Goal: Task Accomplishment & Management: Use online tool/utility

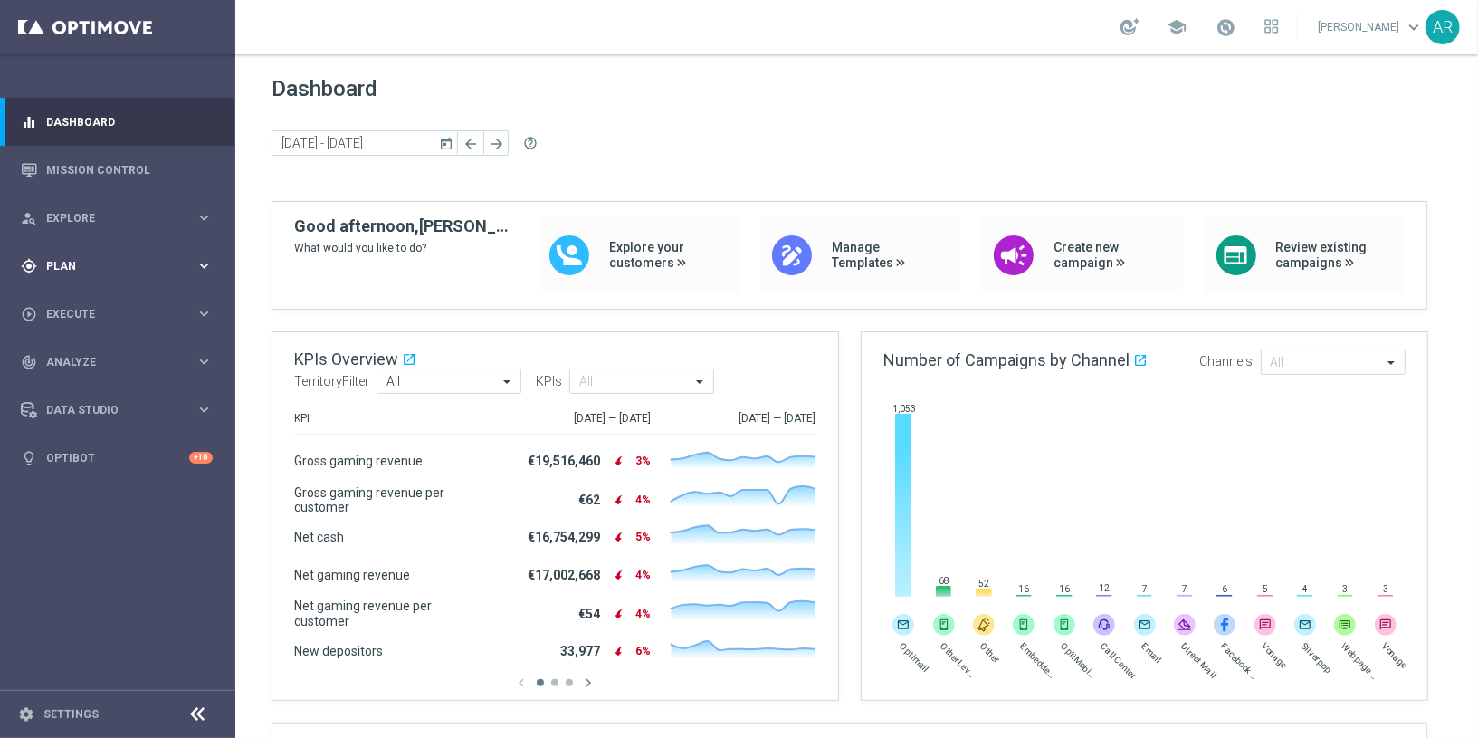
click at [66, 268] on span "Plan" at bounding box center [120, 266] width 149 height 11
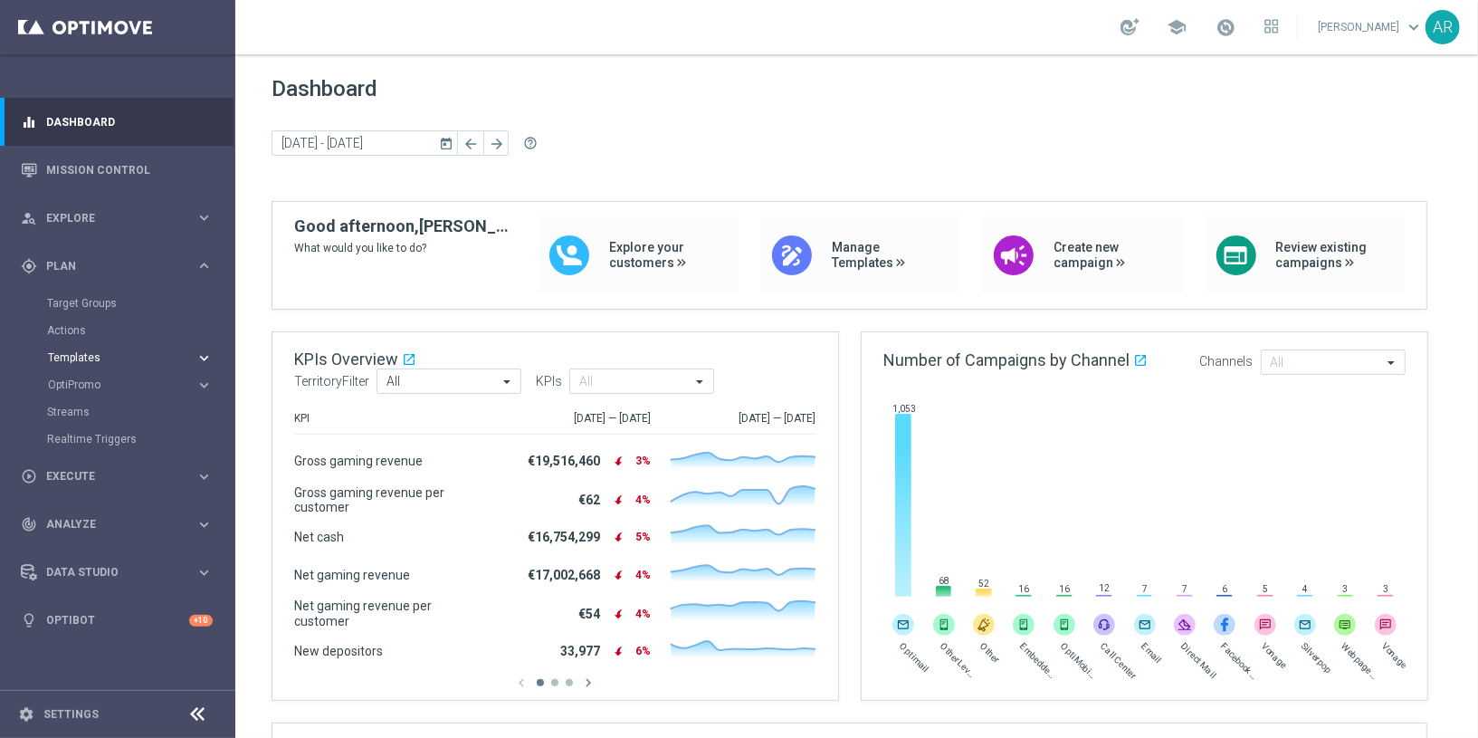
click at [85, 358] on span "Templates" at bounding box center [112, 357] width 129 height 11
click at [81, 387] on link "Optimail" at bounding box center [122, 385] width 132 height 14
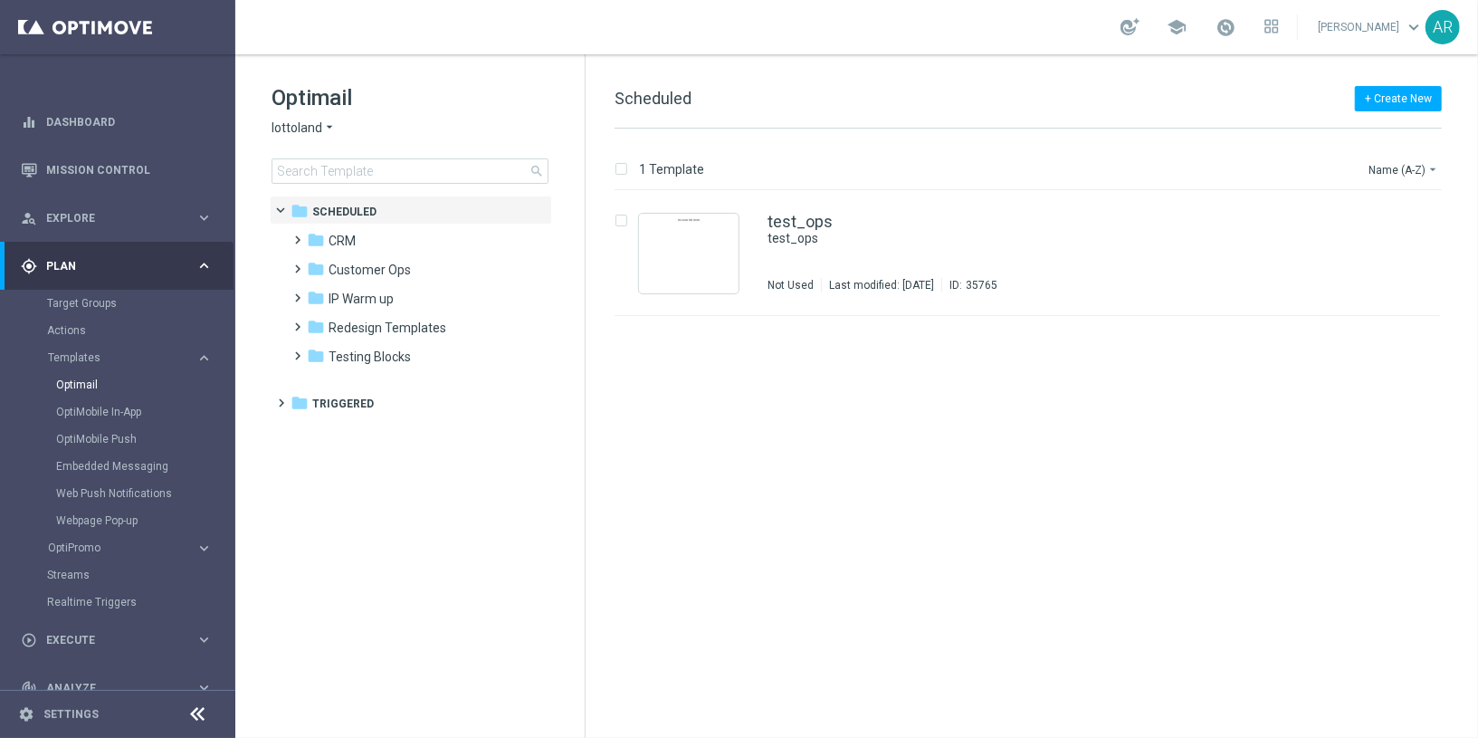
click at [322, 123] on icon "arrow_drop_down" at bounding box center [329, 127] width 14 height 17
click at [0, 0] on span "[DOMAIN_NAME]" at bounding box center [0, 0] width 0 height 0
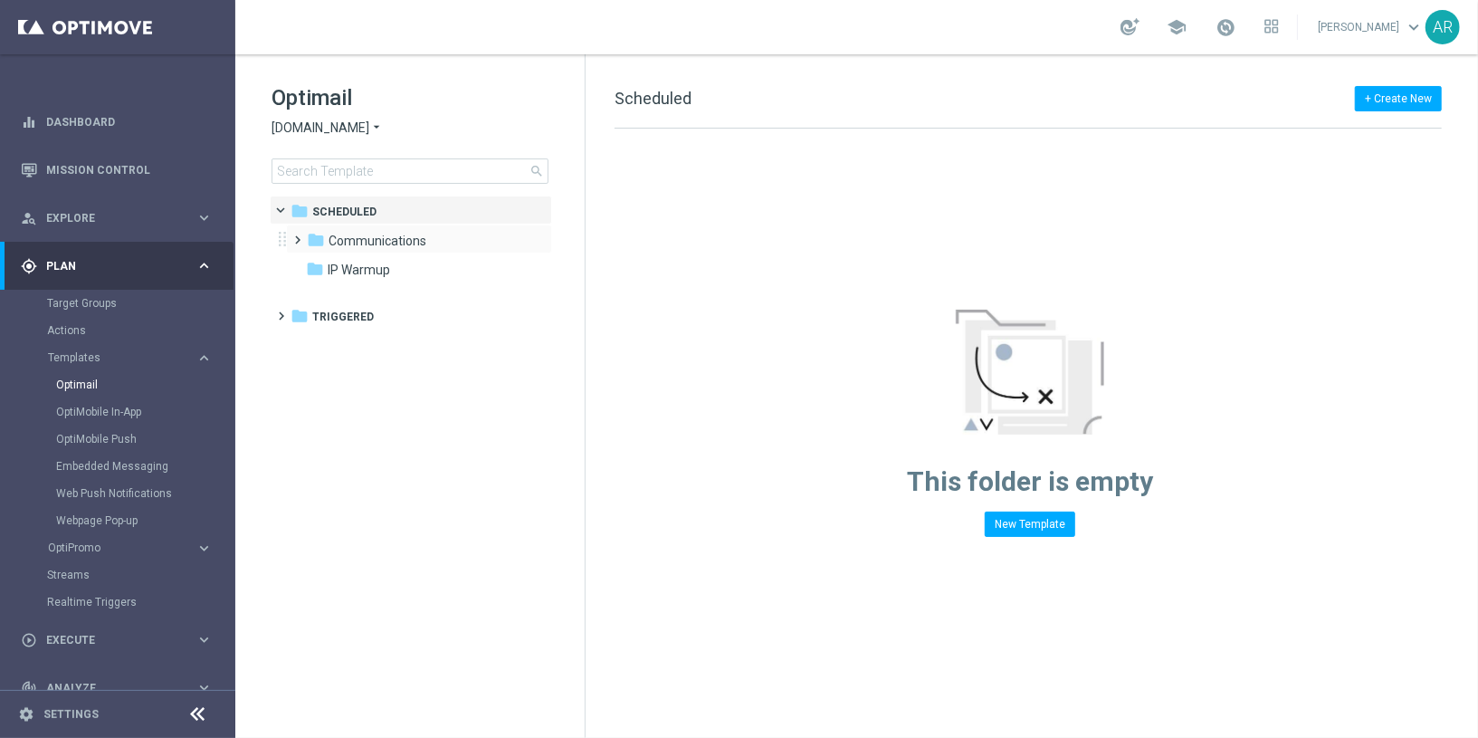
click at [299, 235] on span at bounding box center [295, 231] width 8 height 7
click at [311, 264] on span at bounding box center [313, 260] width 8 height 7
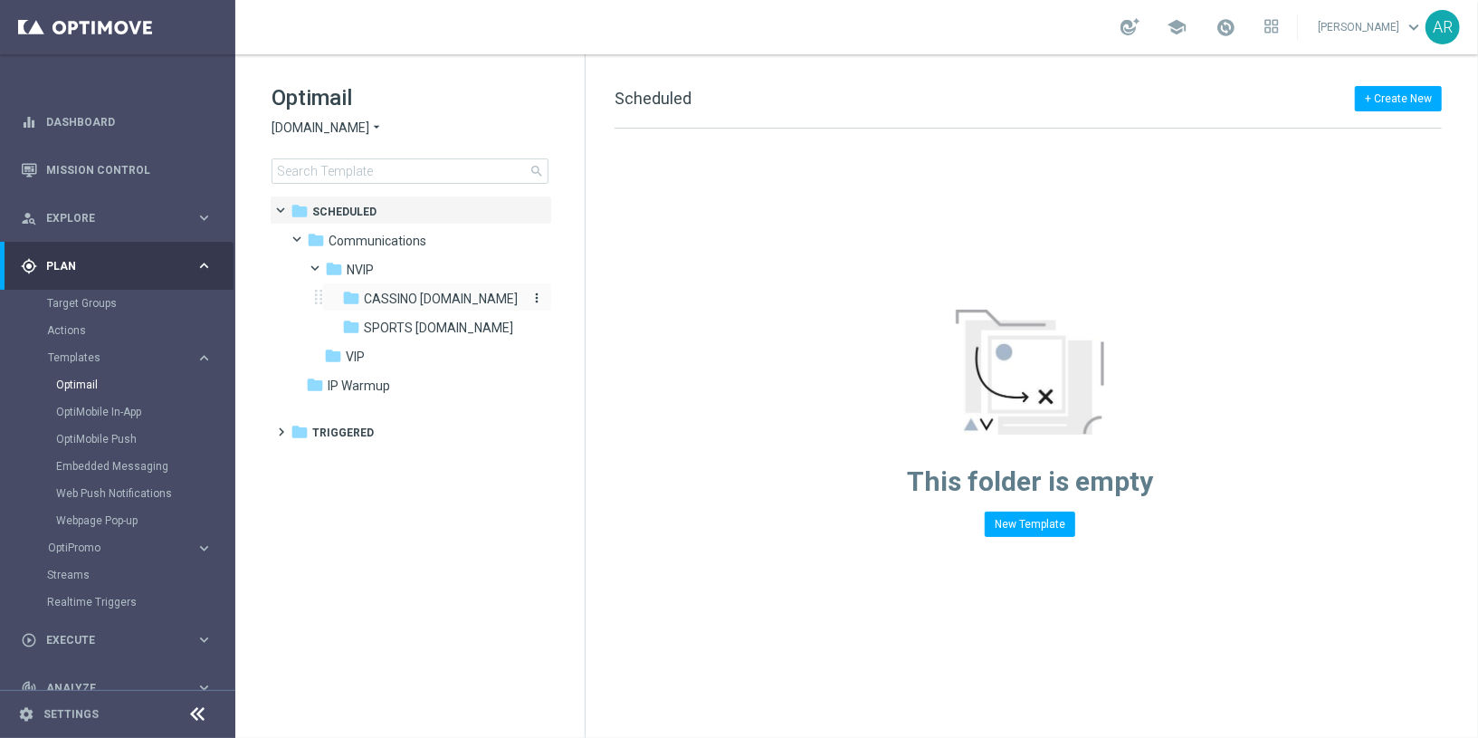
click at [420, 295] on span "CASSINO [DOMAIN_NAME]" at bounding box center [441, 299] width 154 height 16
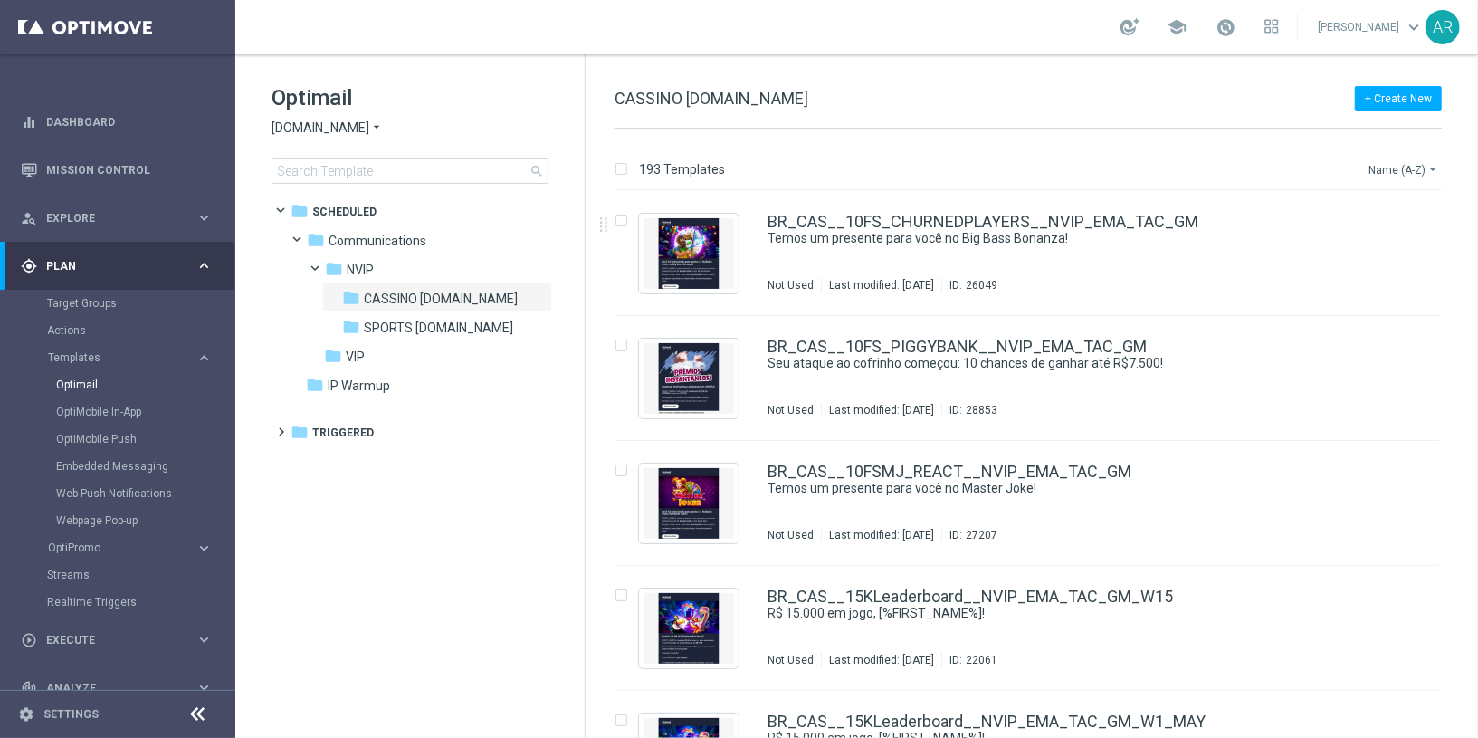
click at [1416, 168] on button "Name (A-Z) arrow_drop_down" at bounding box center [1404, 169] width 75 height 22
click at [1384, 250] on span "Date Modified (Newest)" at bounding box center [1372, 250] width 121 height 13
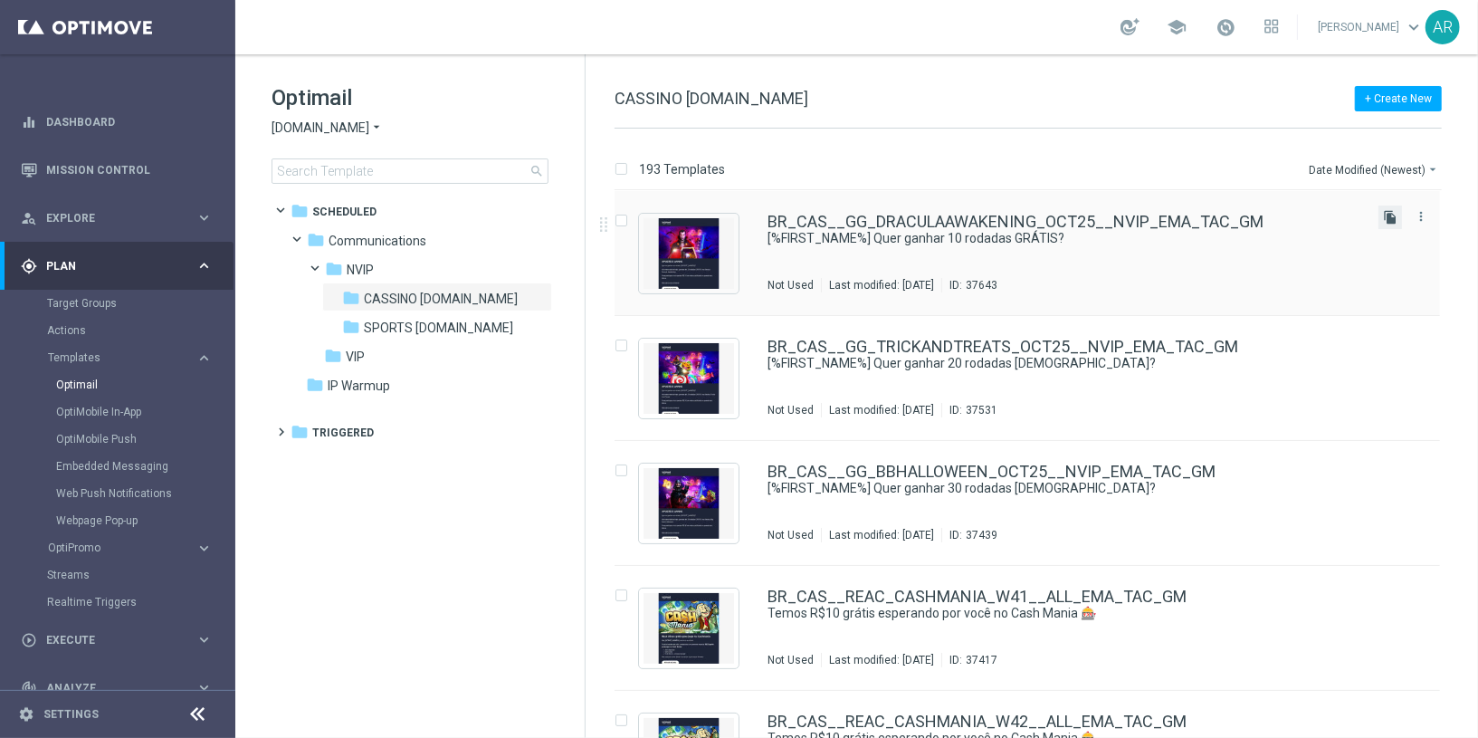
click at [1388, 215] on icon "file_copy" at bounding box center [1390, 217] width 14 height 14
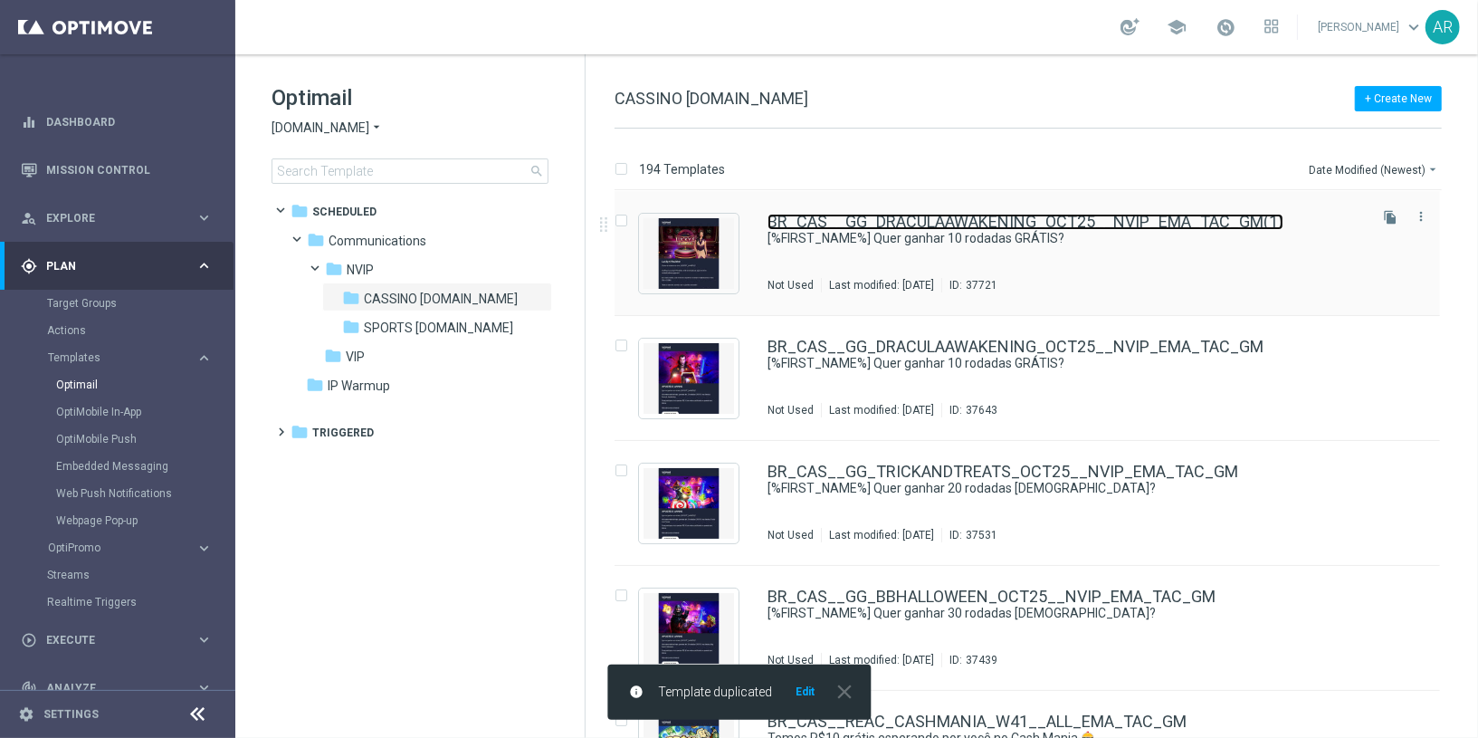
click at [1006, 226] on link "BR_CAS__GG_DRACULAAWAKENING_OCT25__NVIP_EMA_TAC_GM(1)" at bounding box center [1026, 222] width 516 height 16
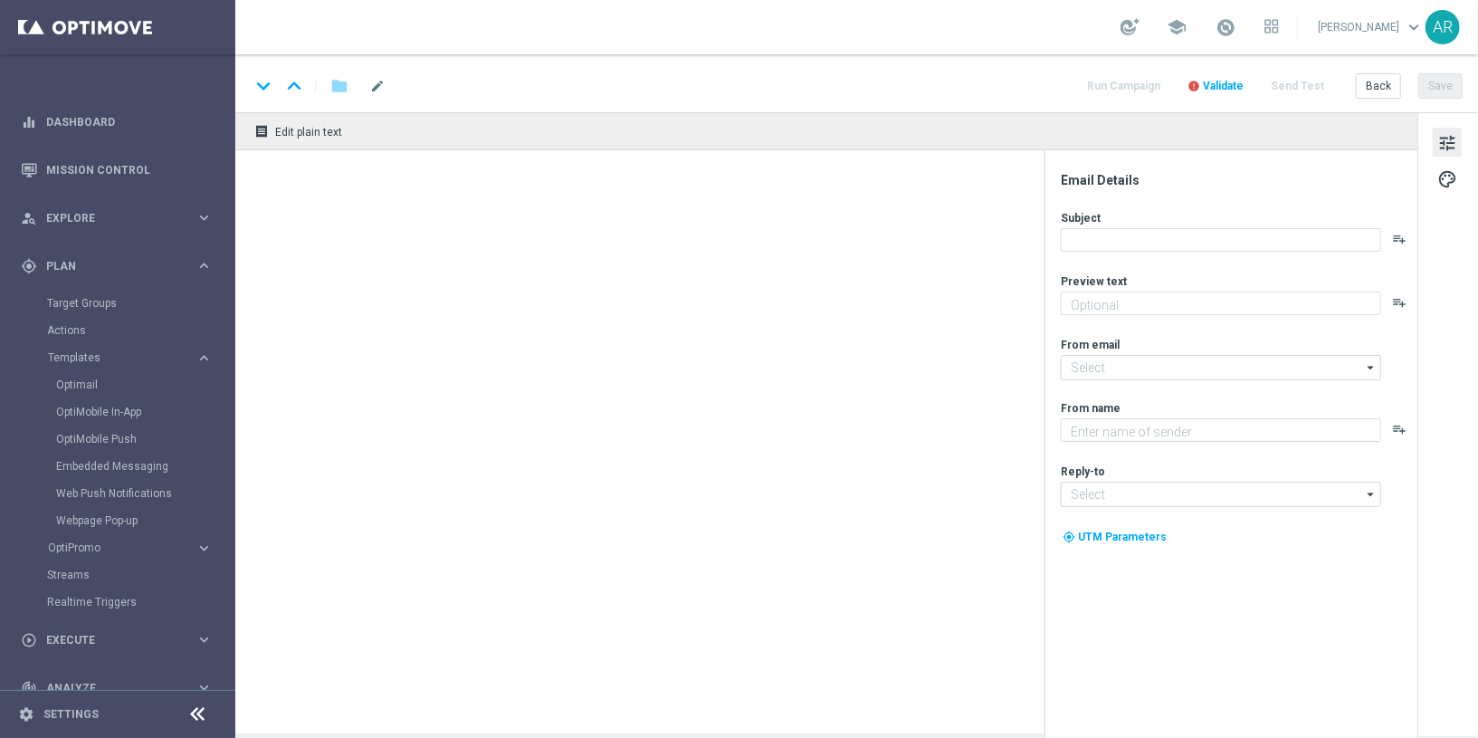
type input "BR_CAS__GG_DRACULAAWAKENING_OCT25__NVIP_EMA_TAC_GM(1)"
type textarea "Jogue Dracula Awakening! Aposte apenas R$ 10 nos slots selecionados para garant…"
type input "[EMAIL_ADDRESS][DOMAIN_NAME]"
type textarea "Lottoland"
type input "[EMAIL_ADDRESS][DOMAIN_NAME]"
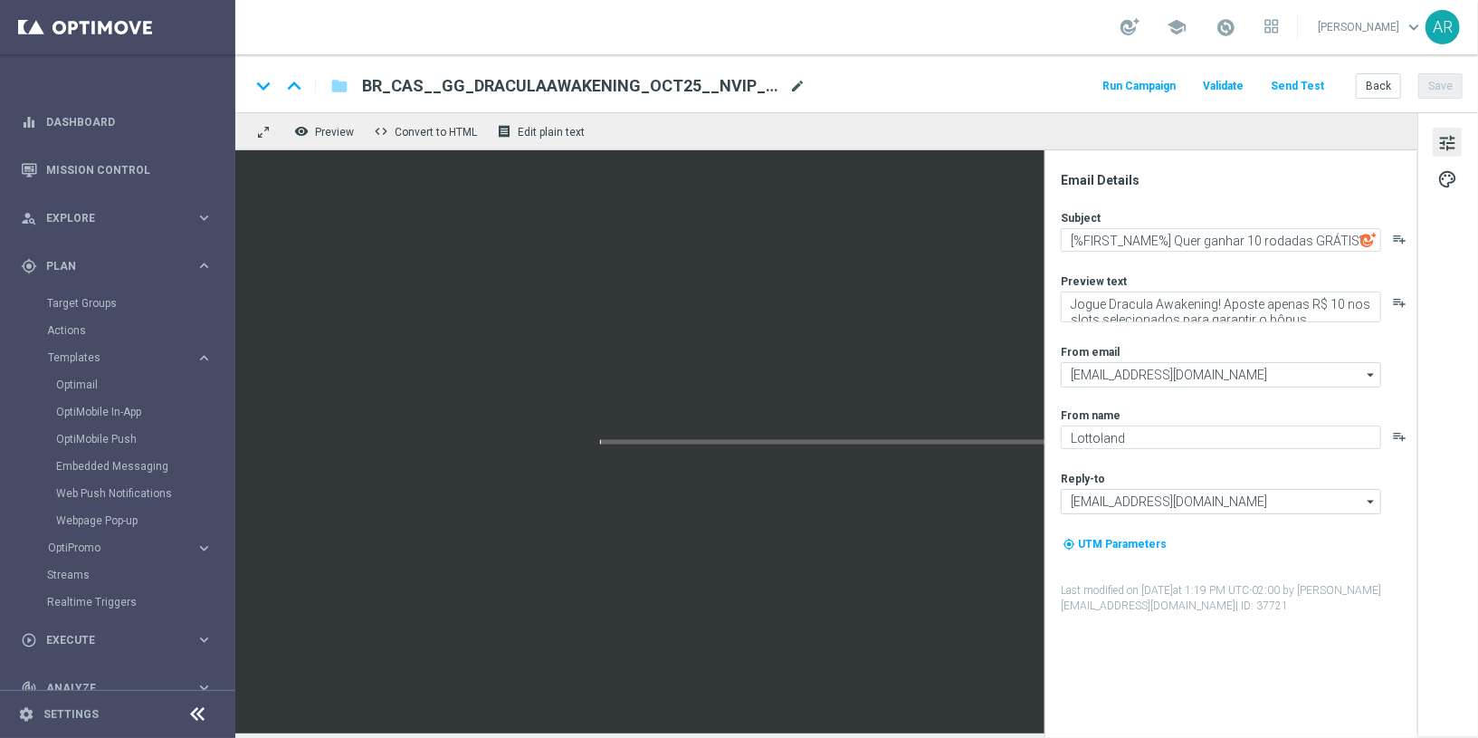
click at [793, 82] on span "mode_edit" at bounding box center [797, 86] width 16 height 16
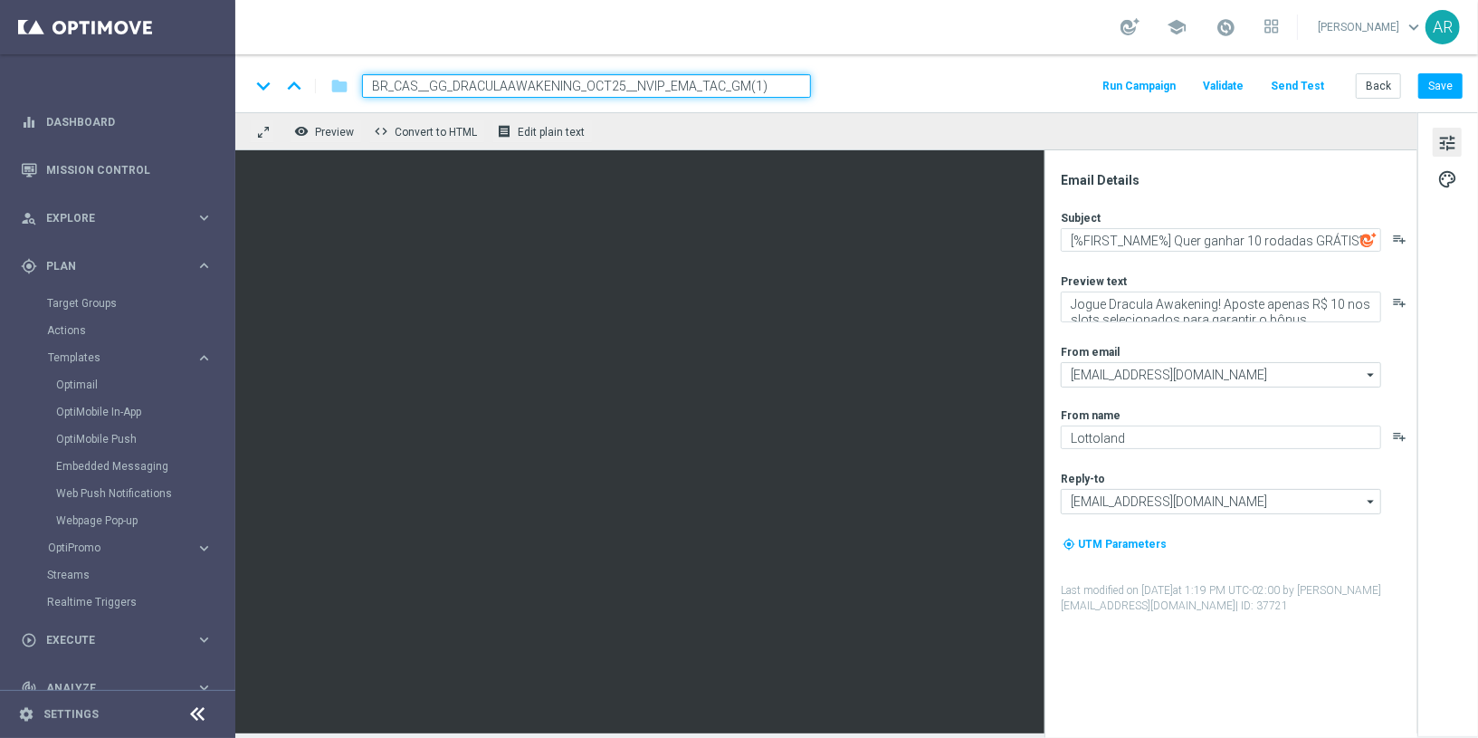
click at [576, 87] on input "BR_CAS__GG_DRACULAAWAKENING_OCT25__NVIP_EMA_TAC_GM(1)" at bounding box center [586, 86] width 449 height 24
click at [774, 81] on input "BR_CAS__GG_LUCKY6ROULETTE_OCT25__NVIP_EMA_TAC_GM(1)" at bounding box center [586, 86] width 449 height 24
type input "BR_CAS__GG_LUCKY6ROULETTE_OCT25__NVIP_EMA_TAC_GM"
click at [674, 85] on input "BR_CAS__GG_LUCKY6ROULETTE_OCT25__NVIP_EMA_TAC_GM" at bounding box center [586, 86] width 449 height 24
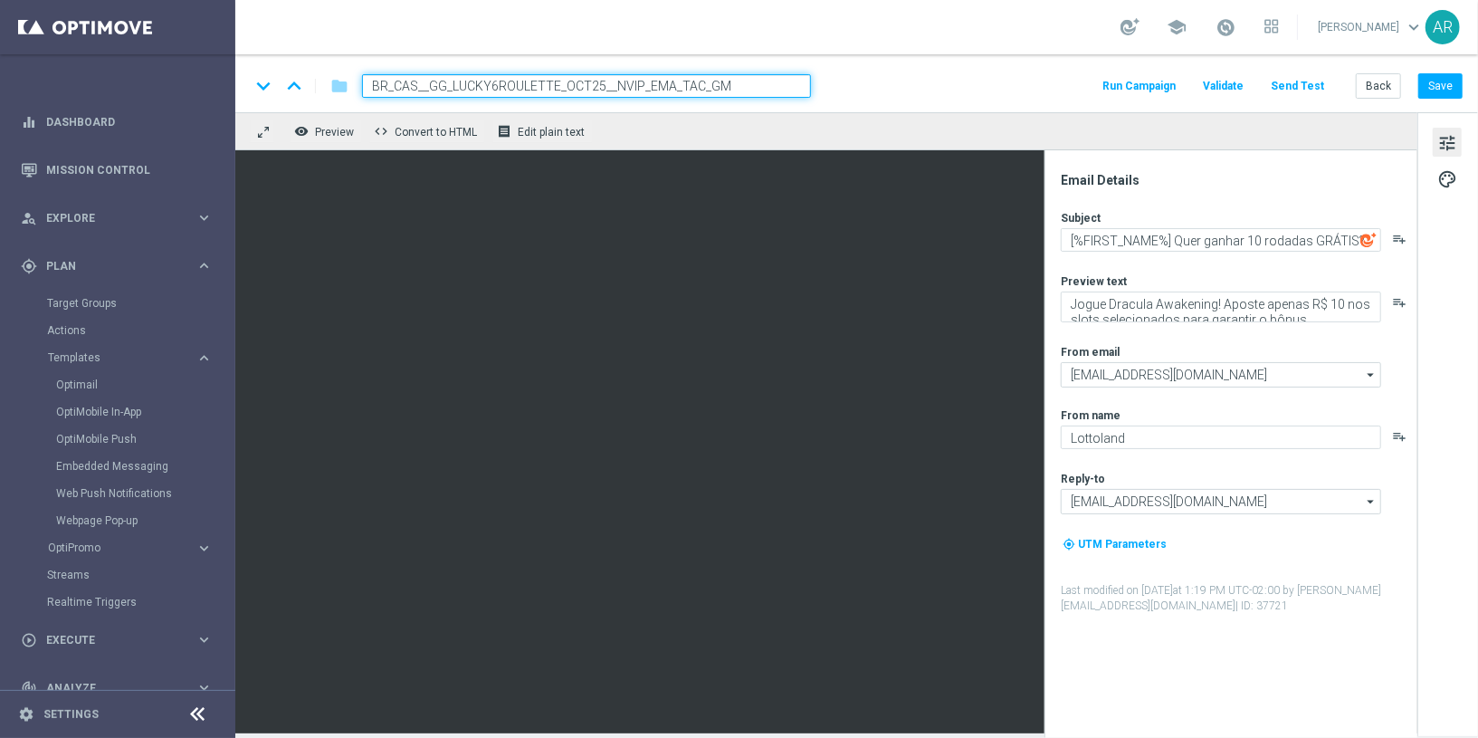
click at [674, 85] on input "BR_CAS__GG_LUCKY6ROULETTE_OCT25__NVIP_EMA_TAC_GM" at bounding box center [586, 86] width 449 height 24
click at [918, 93] on div "keyboard_arrow_down keyboard_arrow_up folder BR_CAS__GG_LUCKY6ROULETTE_OCT25__N…" at bounding box center [856, 86] width 1213 height 24
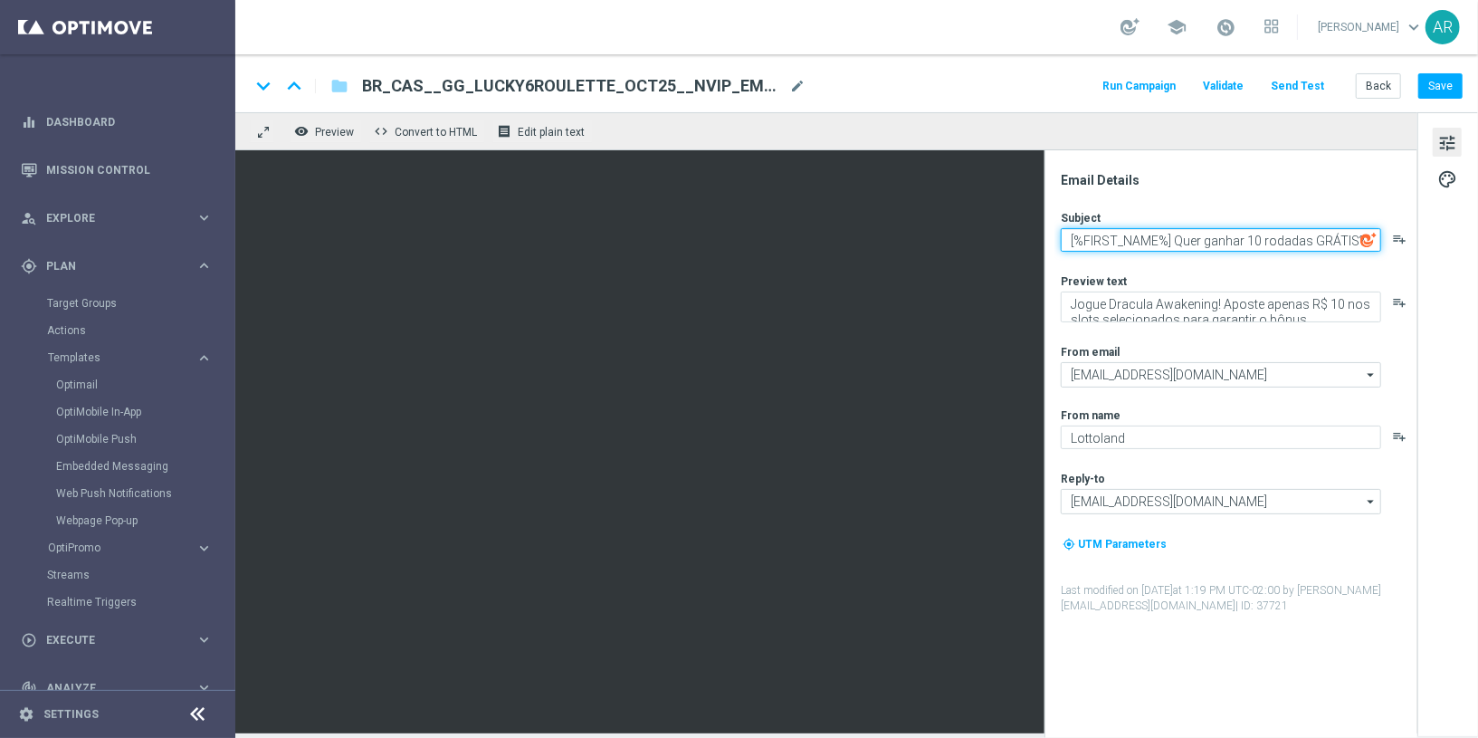
click at [1174, 235] on textarea "[%FIRST_NAME%] Quer ganhar 10 rodadas GRÁTIS?" at bounding box center [1221, 240] width 320 height 24
paste textarea "Conheça o Lucky 6 Roulette, %%FIRSTNAME%%!"
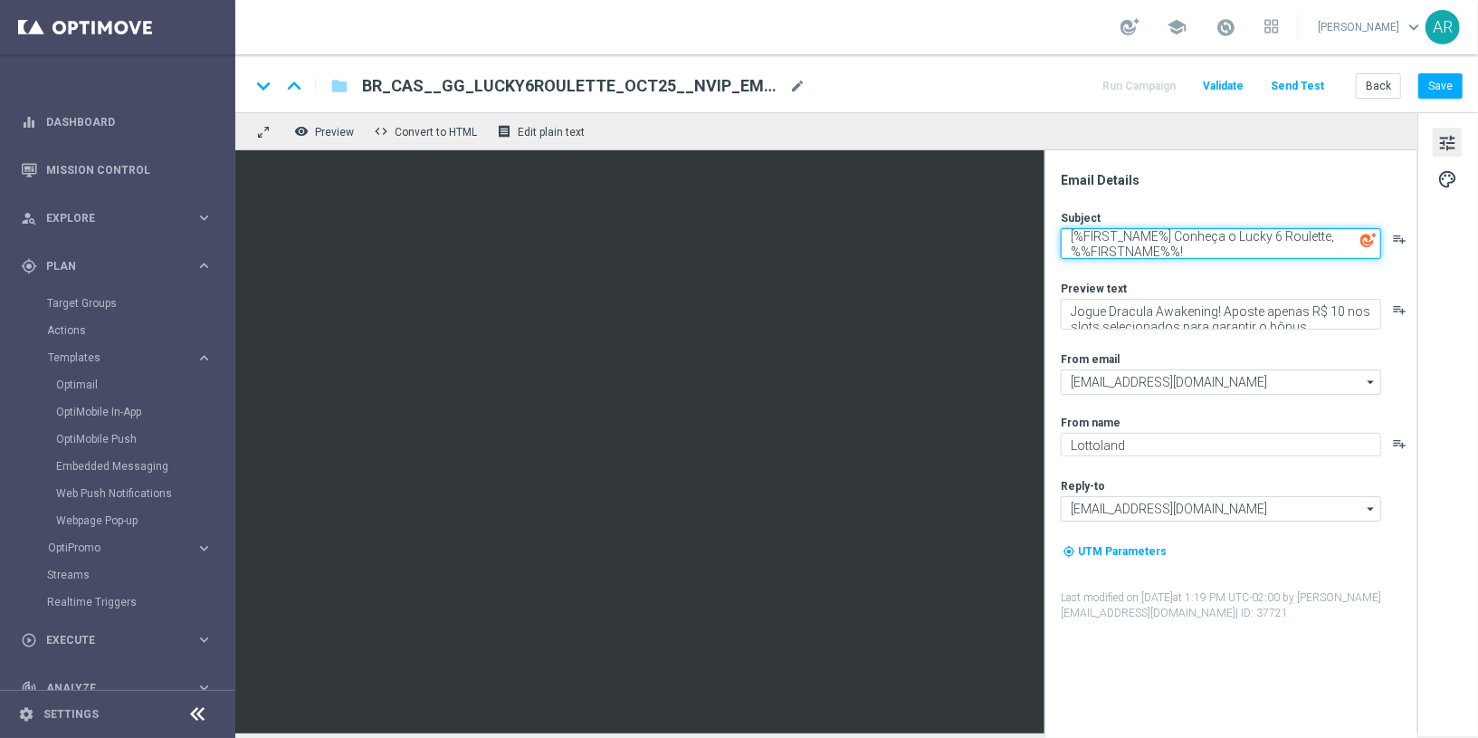
click at [1172, 246] on textarea "[%FIRST_NAME%] Conheça o Lucky 6 Roulette, %%FIRSTNAME%%!" at bounding box center [1221, 243] width 320 height 31
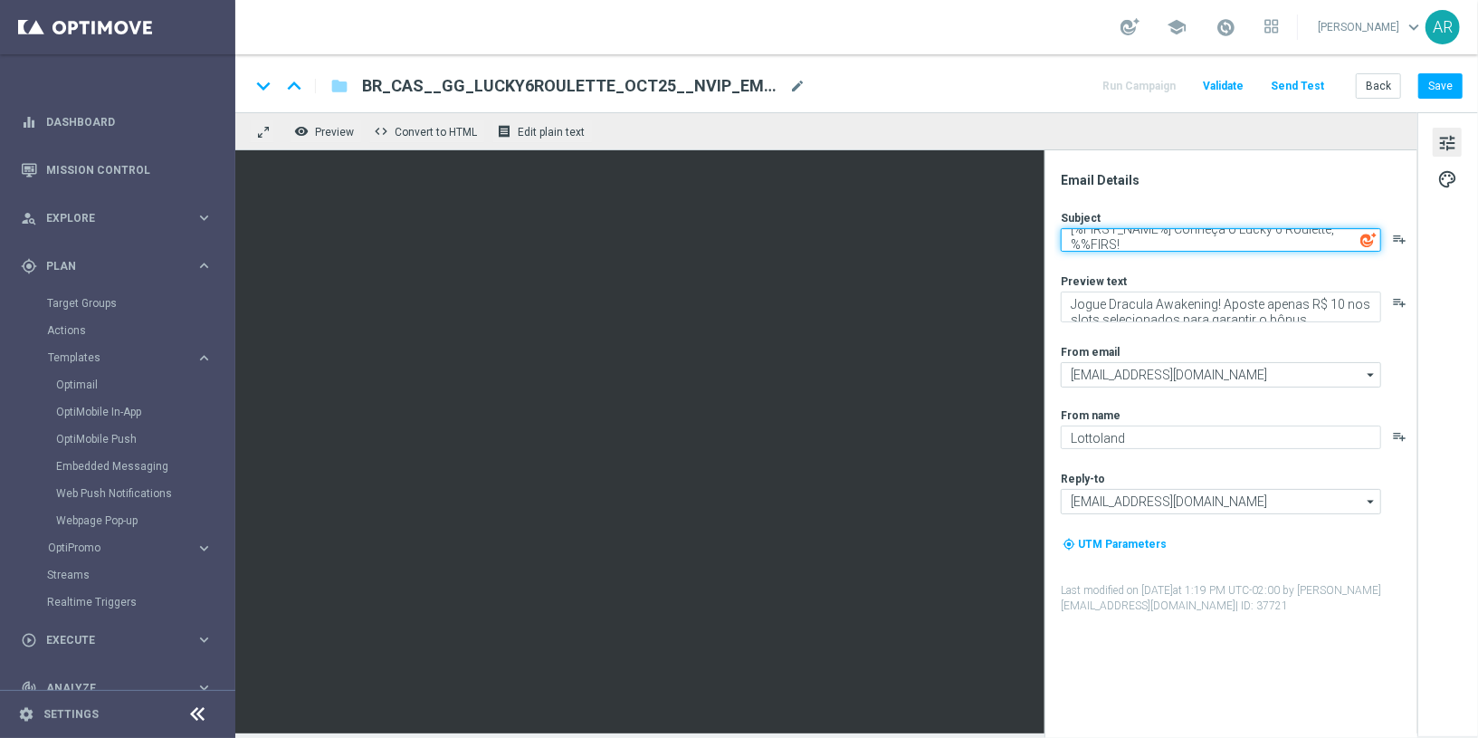
scroll to position [0, 0]
click at [1172, 241] on textarea "[%FIRST_NAME%] Conheça o Lucky 6 Roulette, !" at bounding box center [1221, 240] width 320 height 24
click at [1330, 238] on textarea "[%FIRST_NAME%] Conheça o Lucky 6 Roulette, !" at bounding box center [1221, 240] width 320 height 24
paste textarea "[%FIRST_NAME%]"
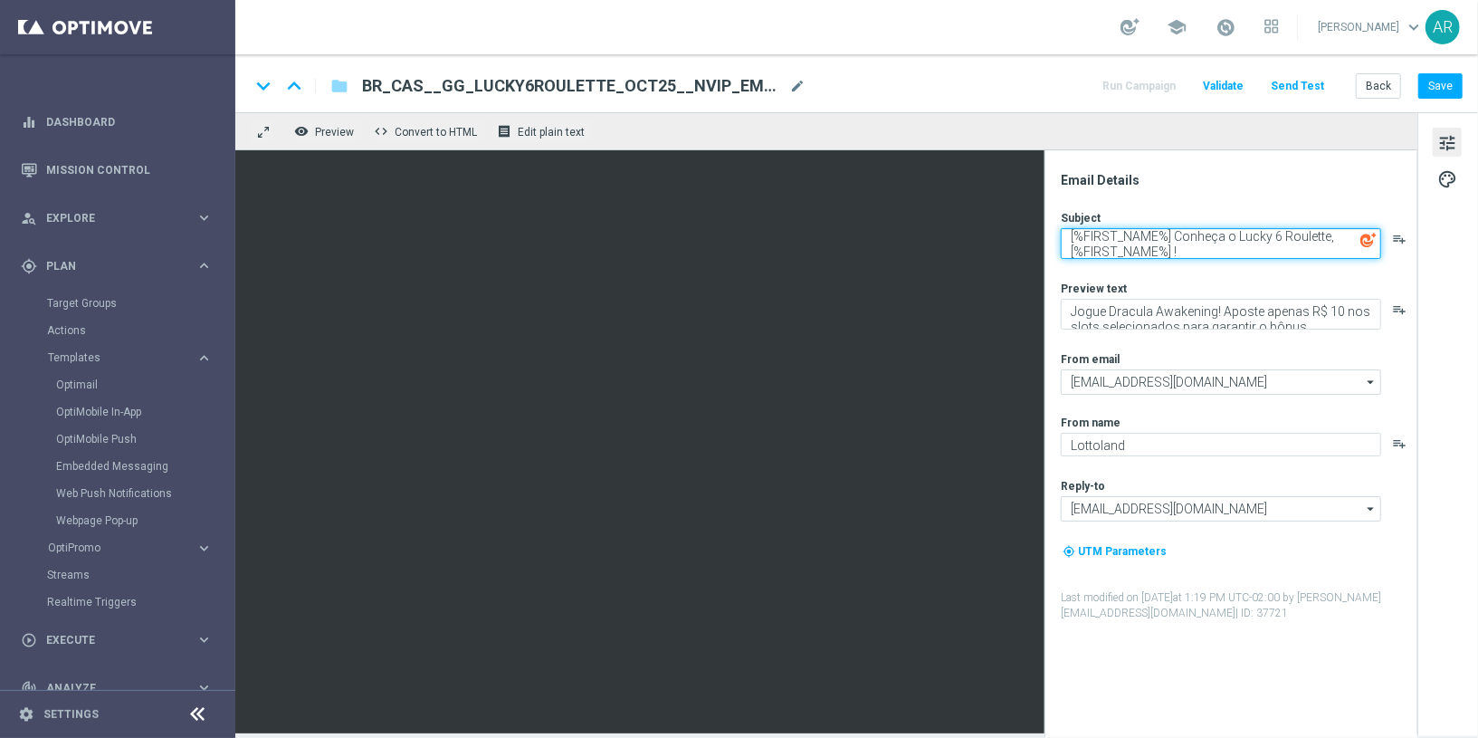
click at [1174, 232] on textarea "[%FIRST_NAME%] Conheça o Lucky 6 Roulette, [%FIRST_NAME%] !" at bounding box center [1221, 243] width 320 height 31
click at [1172, 236] on textarea "[%FIRST_NAME%] Conheça o Lucky 6 Roulette, [%FIRST_NAME%] !" at bounding box center [1221, 243] width 320 height 31
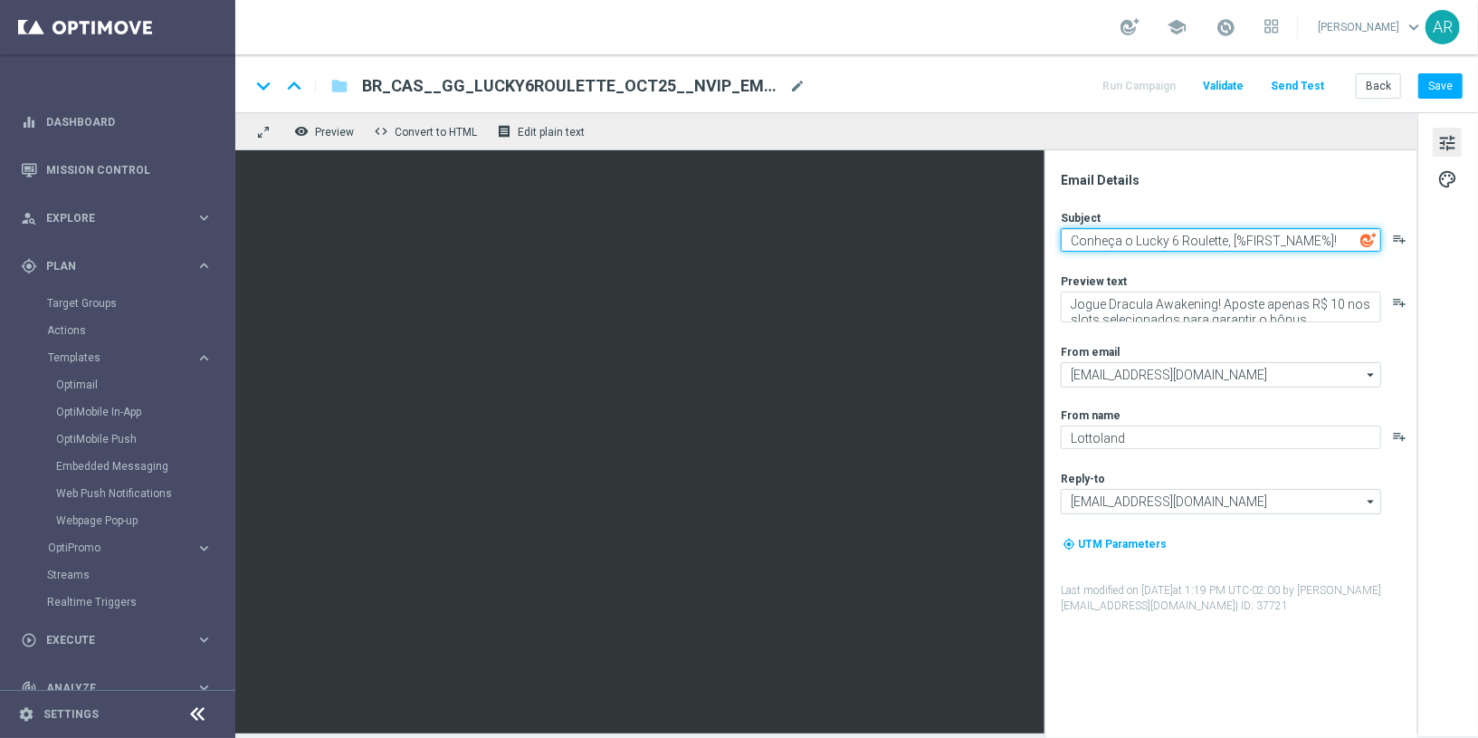
type textarea "Conheça o Lucky 6 Roulette, [%FIRST_NAME%]!"
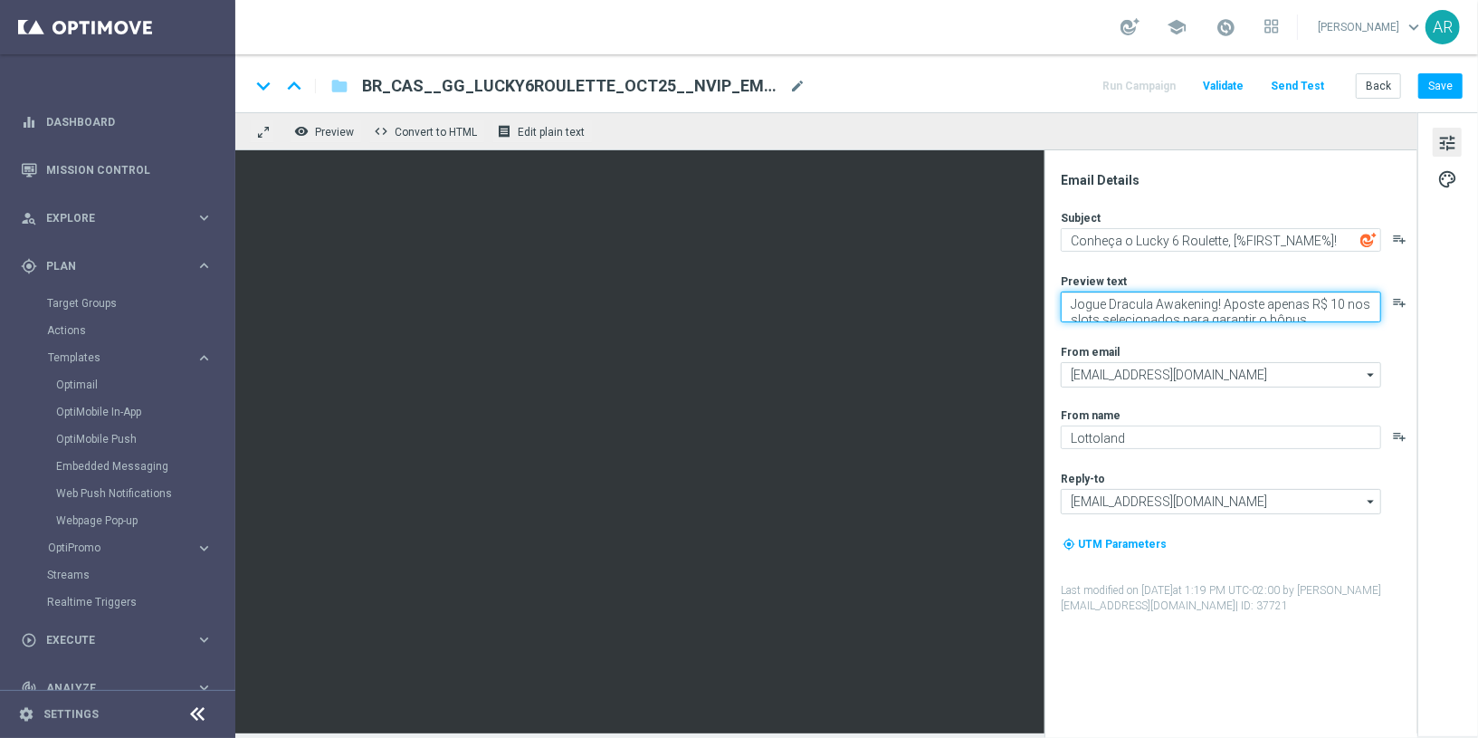
click at [1099, 310] on textarea "Jogue Dracula Awakening! Aposte apenas R$ 10 nos slots selecionados para garant…" at bounding box center [1221, 306] width 320 height 31
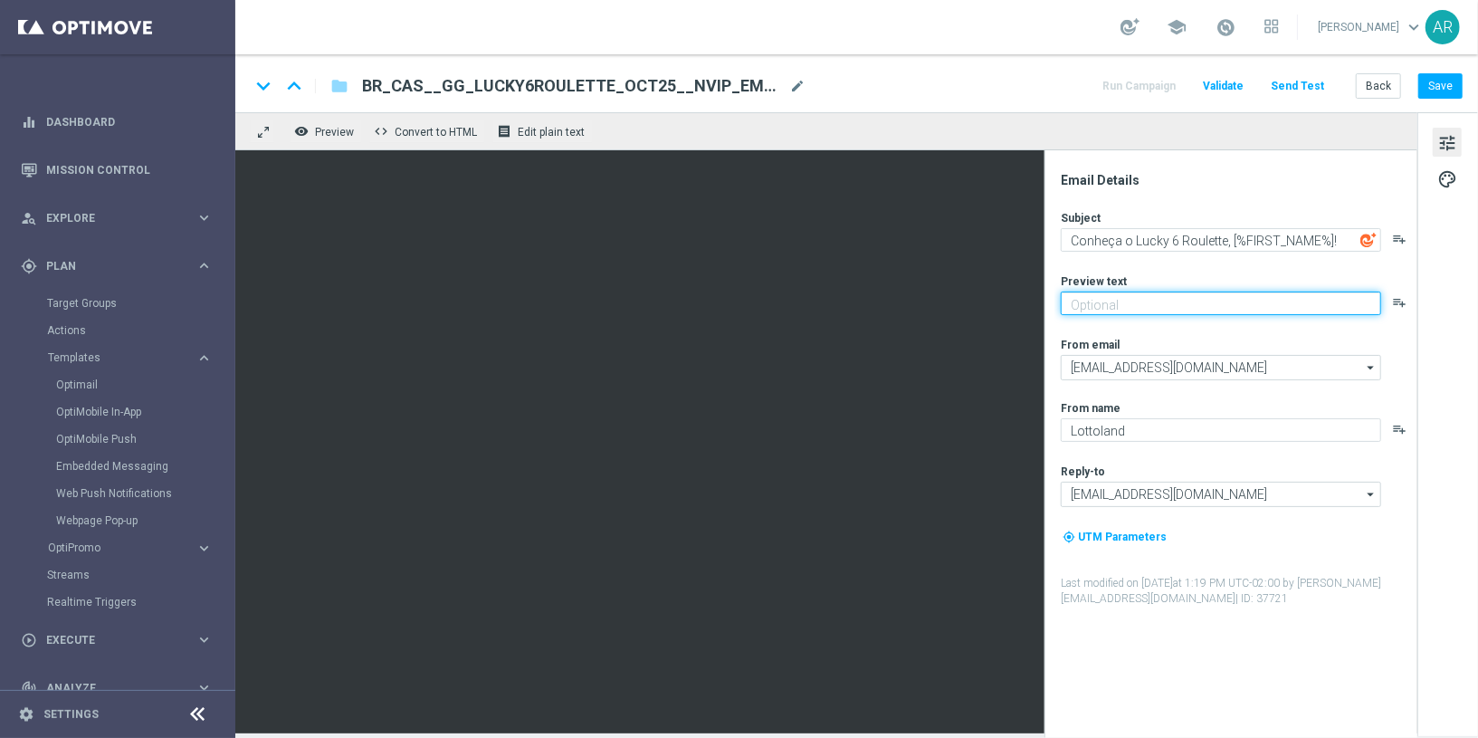
paste textarea "Encontre multiplicadores de até 2,000x!"
type textarea "Encontre multiplicadores de até 2,000x!"
click at [1214, 339] on div "From email" at bounding box center [1238, 344] width 355 height 14
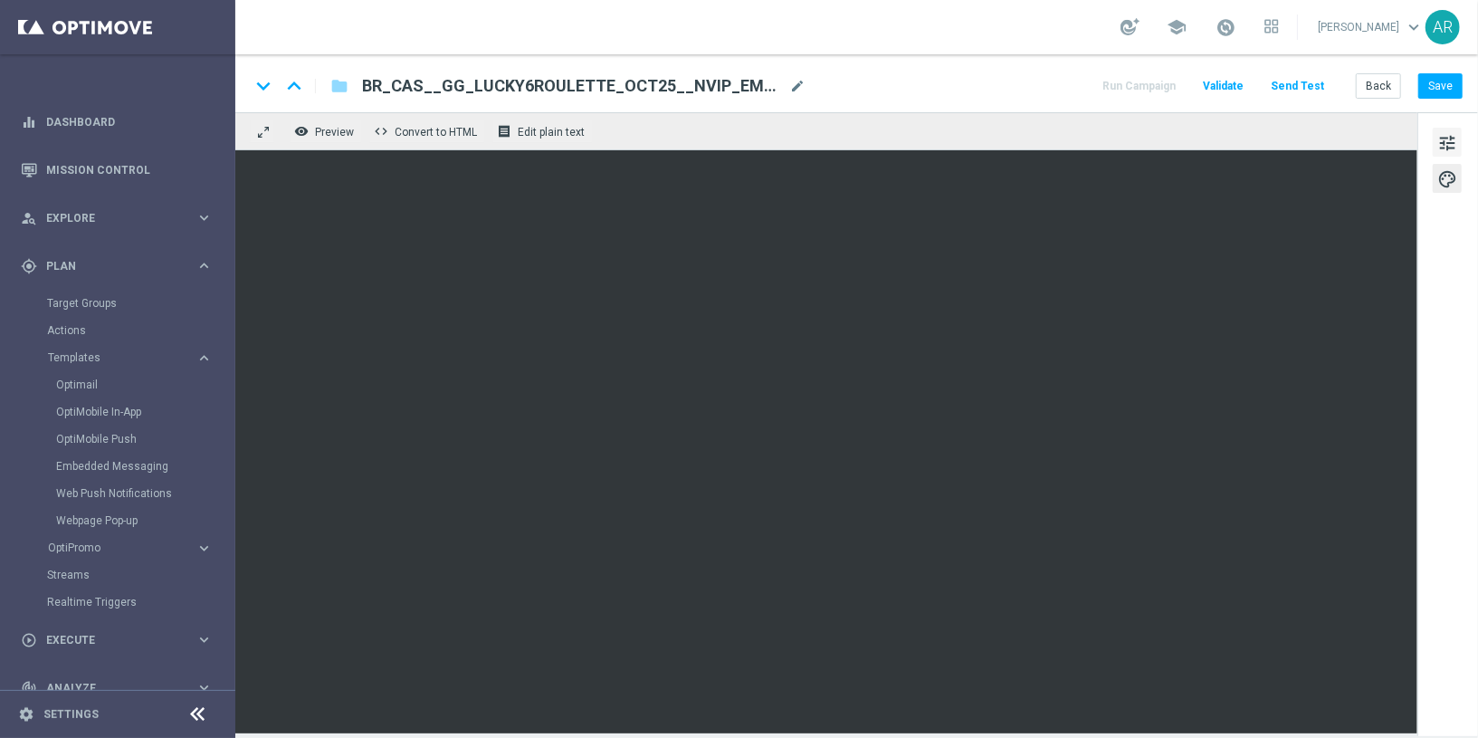
click at [1436, 145] on button "tune" at bounding box center [1447, 142] width 29 height 29
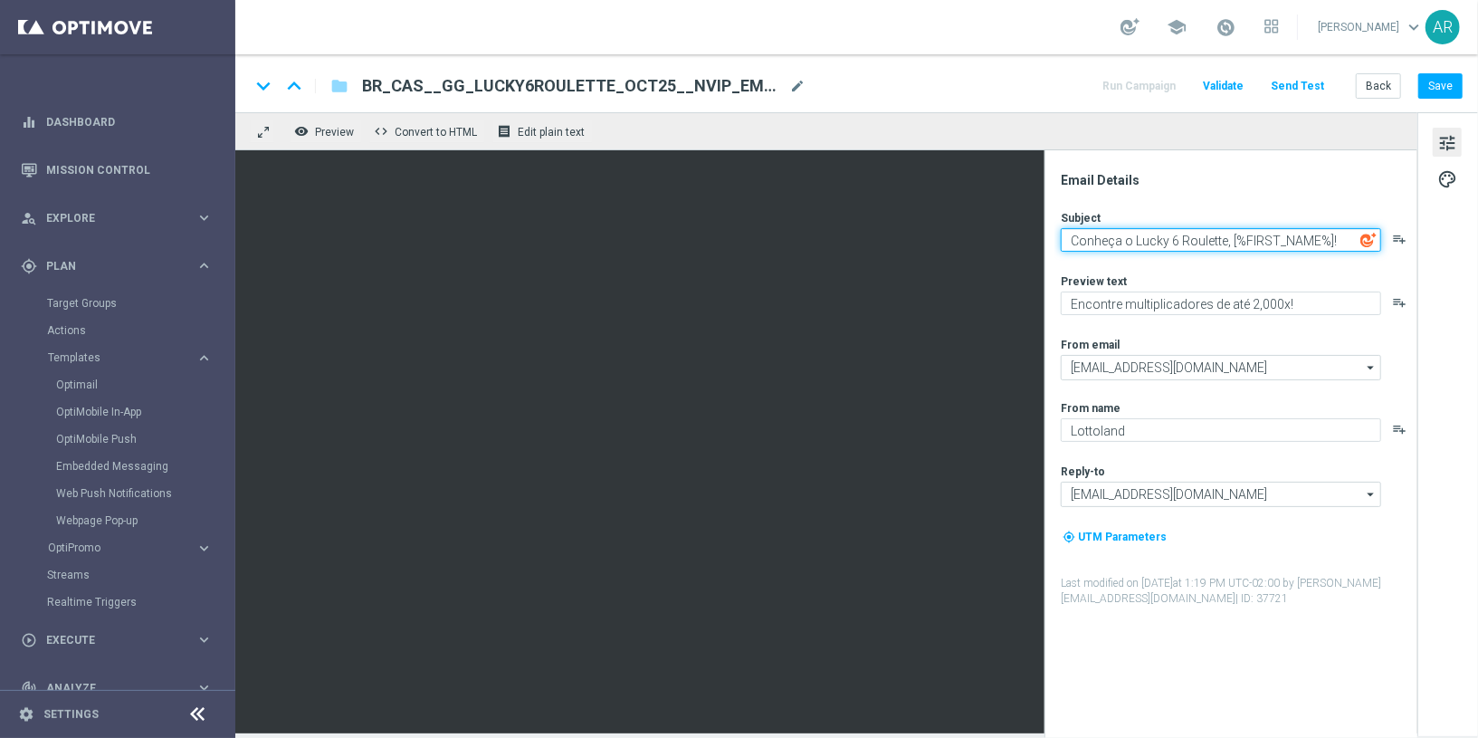
click at [1336, 243] on textarea "Conheça o Lucky 6 Roulette, [%FIRST_NAME%]!" at bounding box center [1221, 240] width 320 height 24
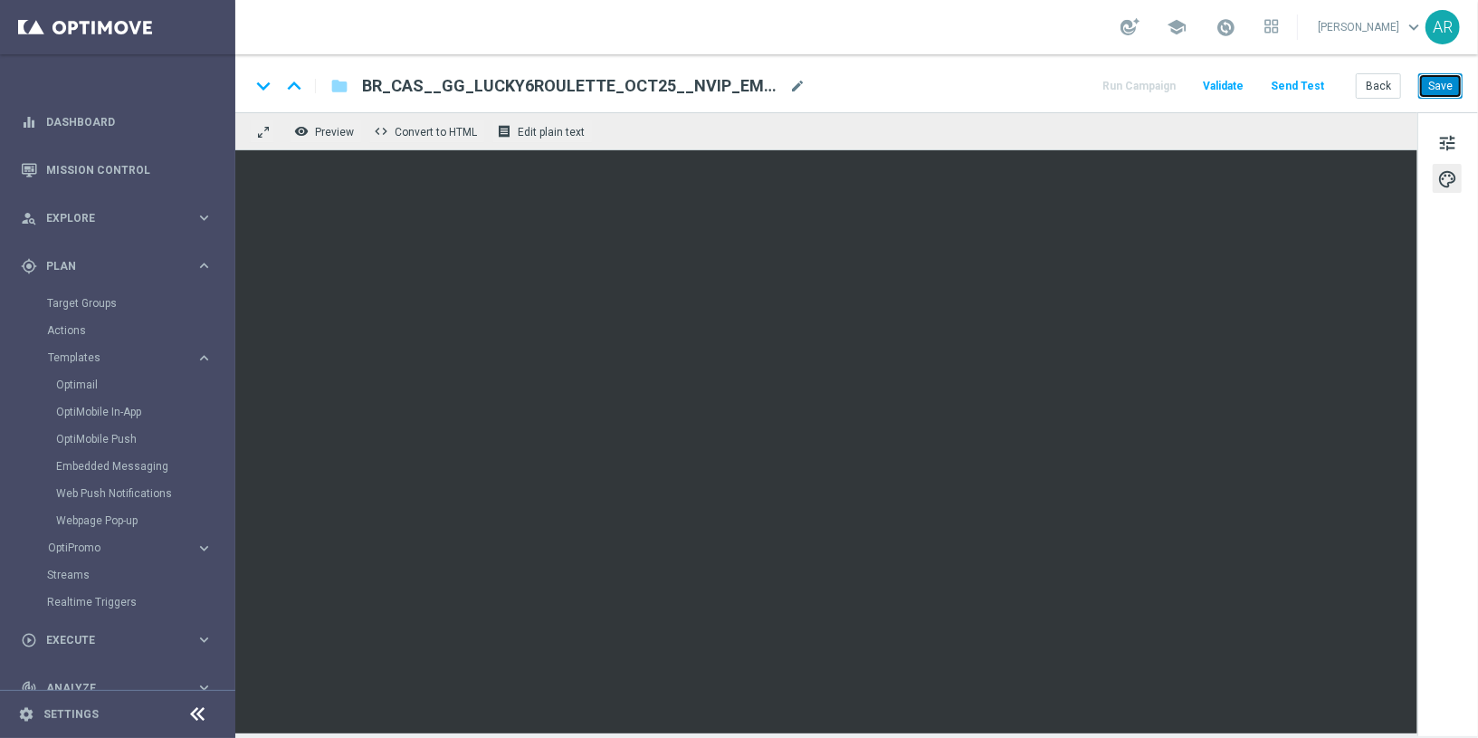
click at [1443, 88] on button "Save" at bounding box center [1441, 85] width 44 height 25
click at [1435, 91] on button "Save" at bounding box center [1441, 85] width 44 height 25
click at [119, 462] on link "Embedded Messaging" at bounding box center [122, 466] width 132 height 14
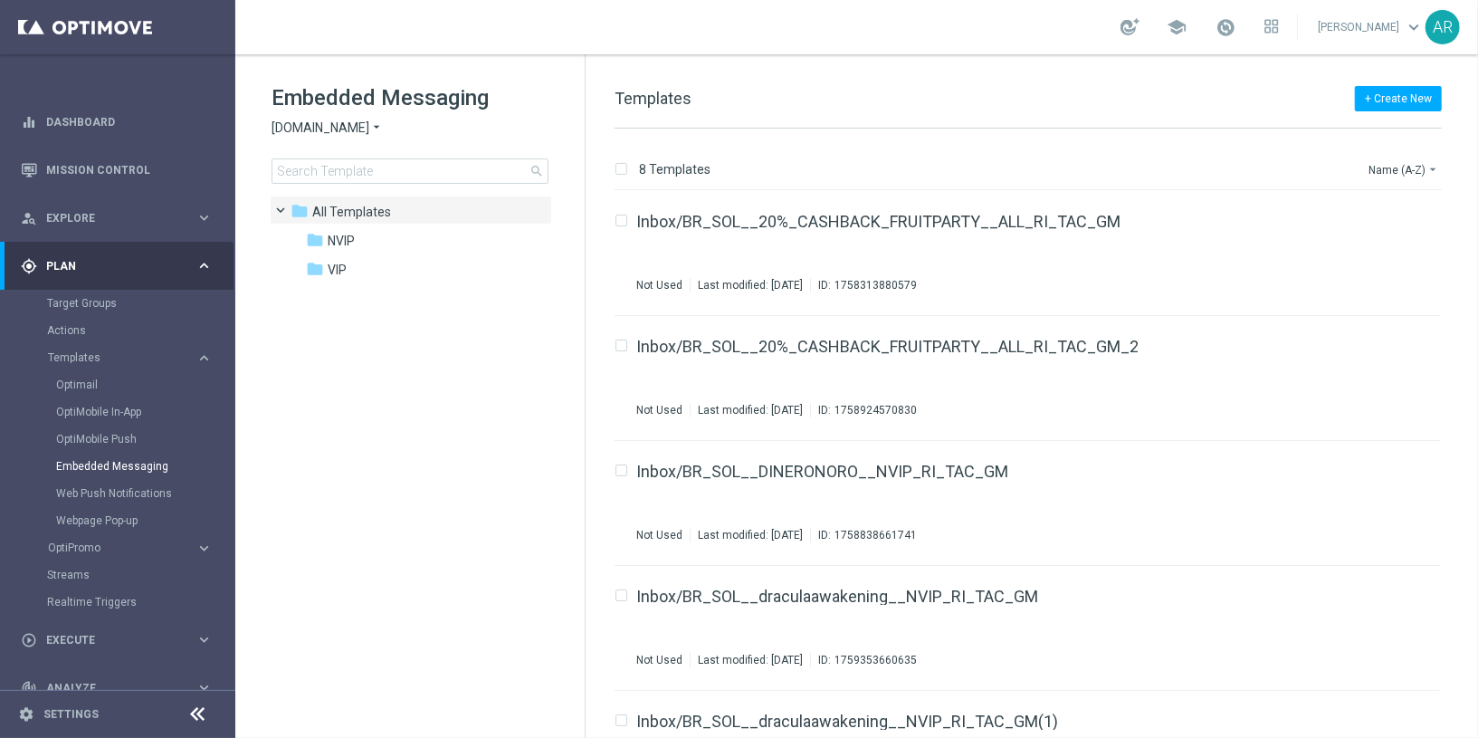
click at [359, 121] on span "[DOMAIN_NAME]" at bounding box center [321, 127] width 98 height 17
click at [0, 0] on span "[DOMAIN_NAME]" at bounding box center [0, 0] width 0 height 0
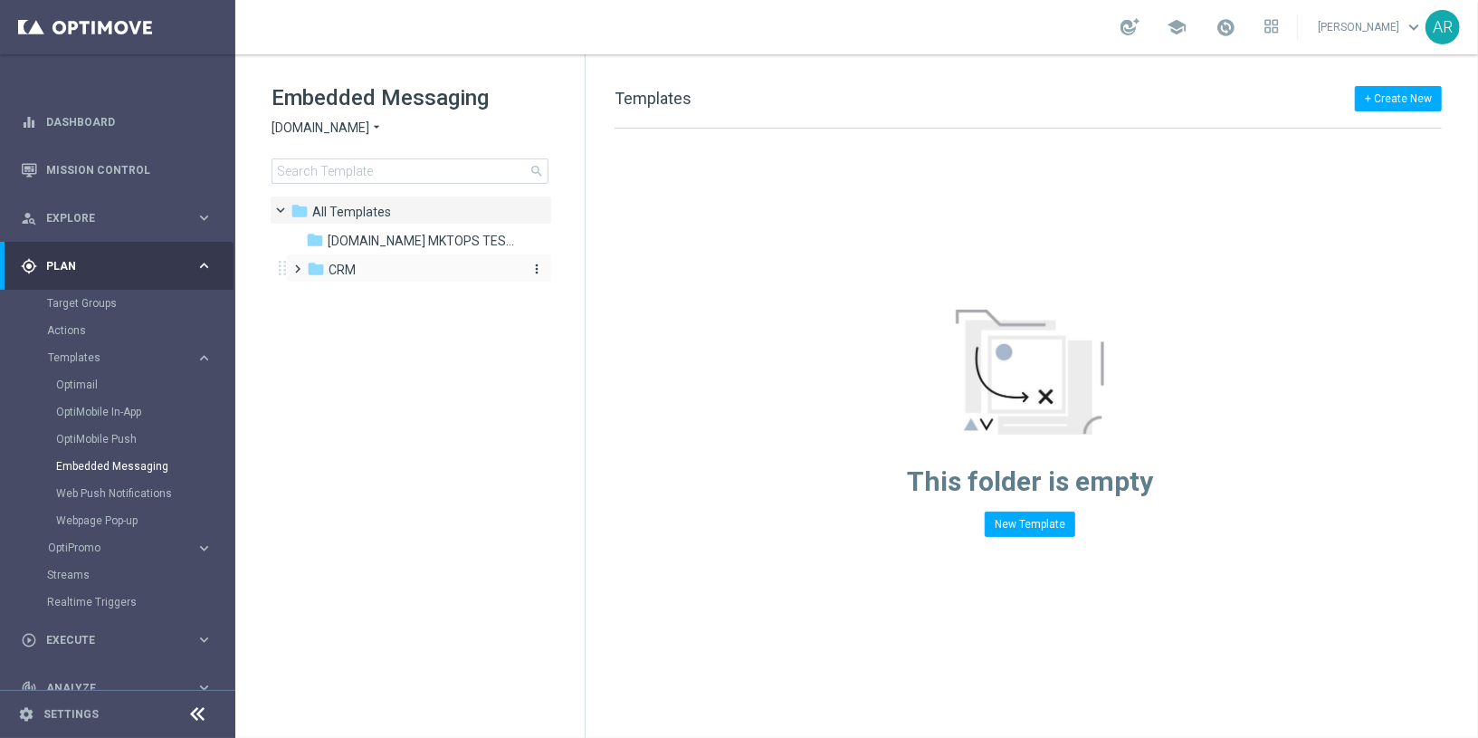
click at [327, 269] on div "folder CRM" at bounding box center [411, 270] width 208 height 21
click at [368, 320] on span "2. Non-VIP" at bounding box center [376, 328] width 59 height 16
click at [415, 353] on span "pt_BR ([DOMAIN_NAME])" at bounding box center [436, 357] width 145 height 16
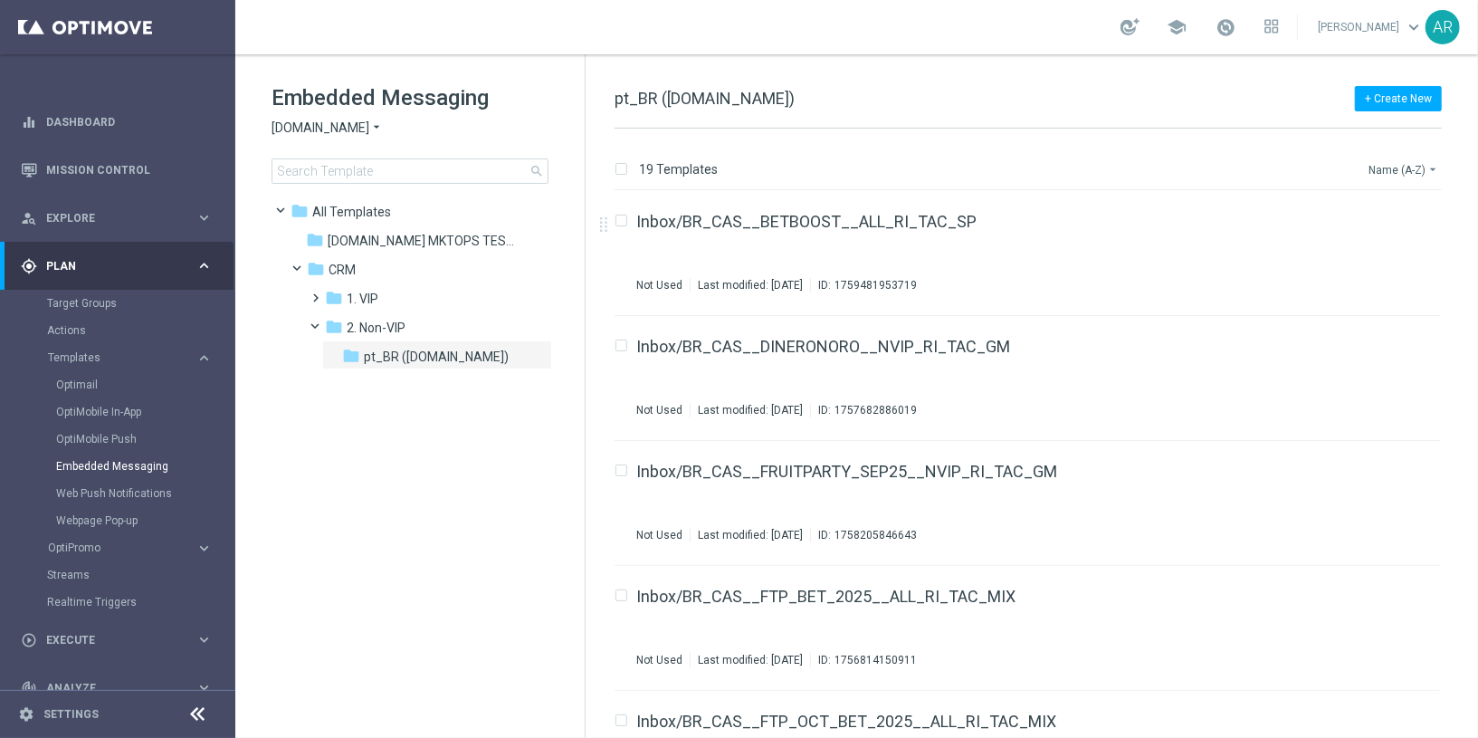
click at [1388, 167] on button "Name (A-Z) arrow_drop_down" at bounding box center [1404, 169] width 75 height 22
click at [1402, 244] on span "Date Modified (Newest)" at bounding box center [1372, 250] width 121 height 13
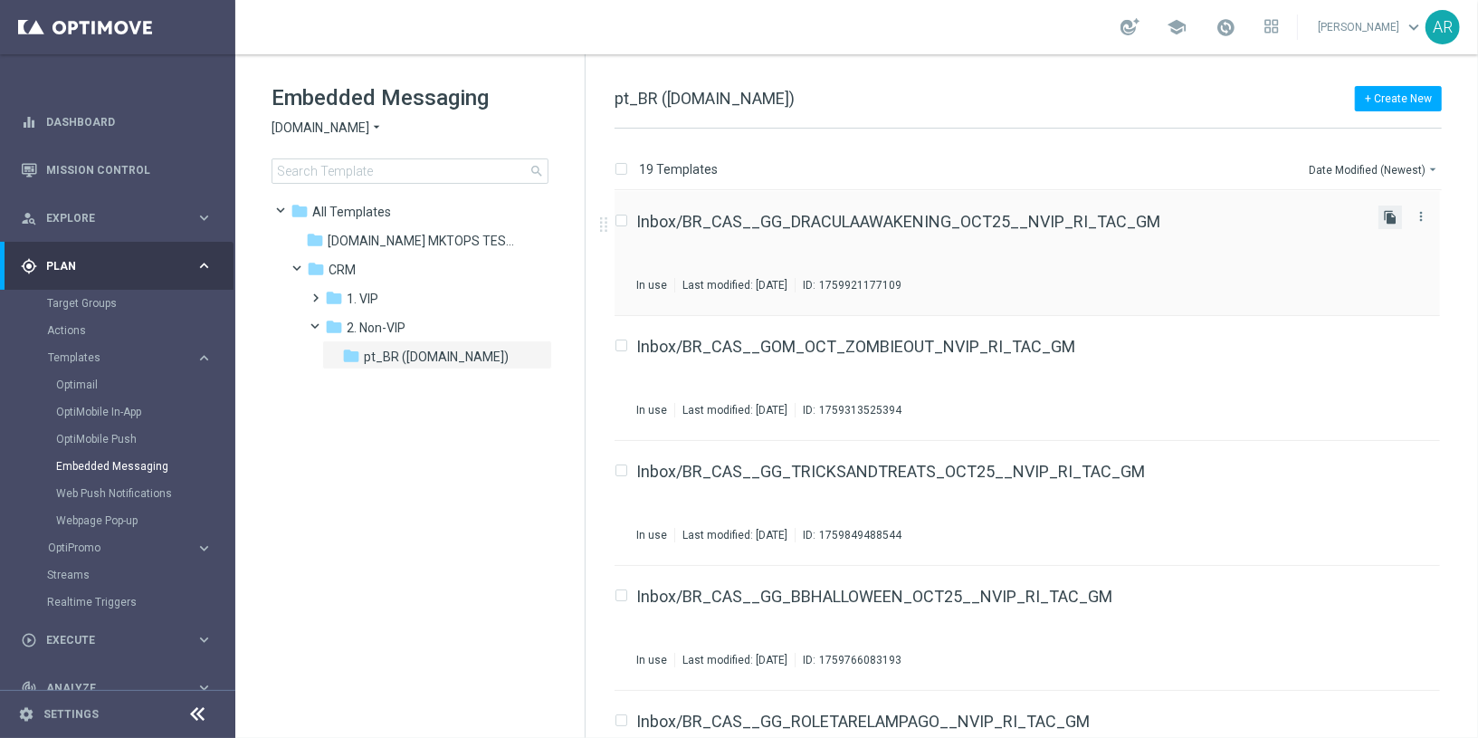
click at [1383, 216] on icon "file_copy" at bounding box center [1390, 217] width 14 height 14
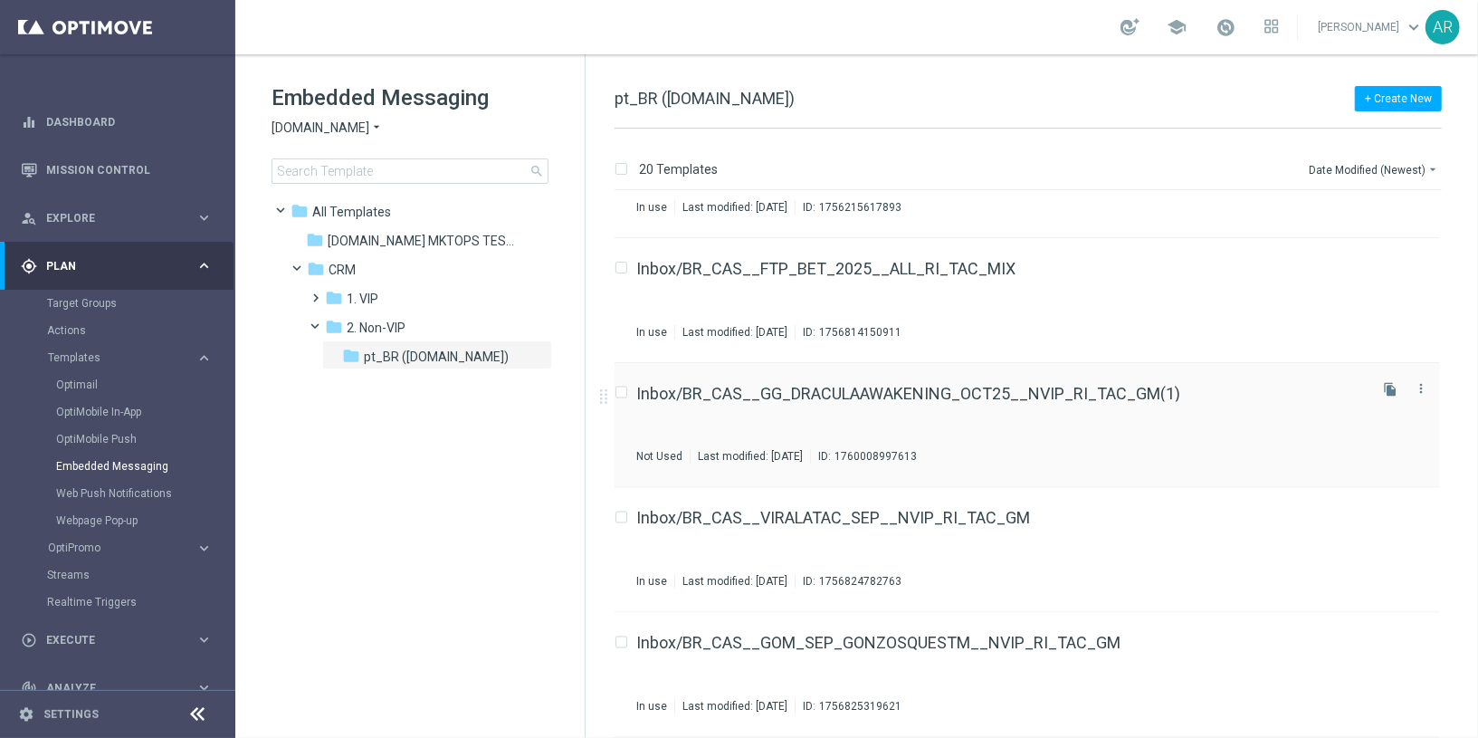
scroll to position [1952, 0]
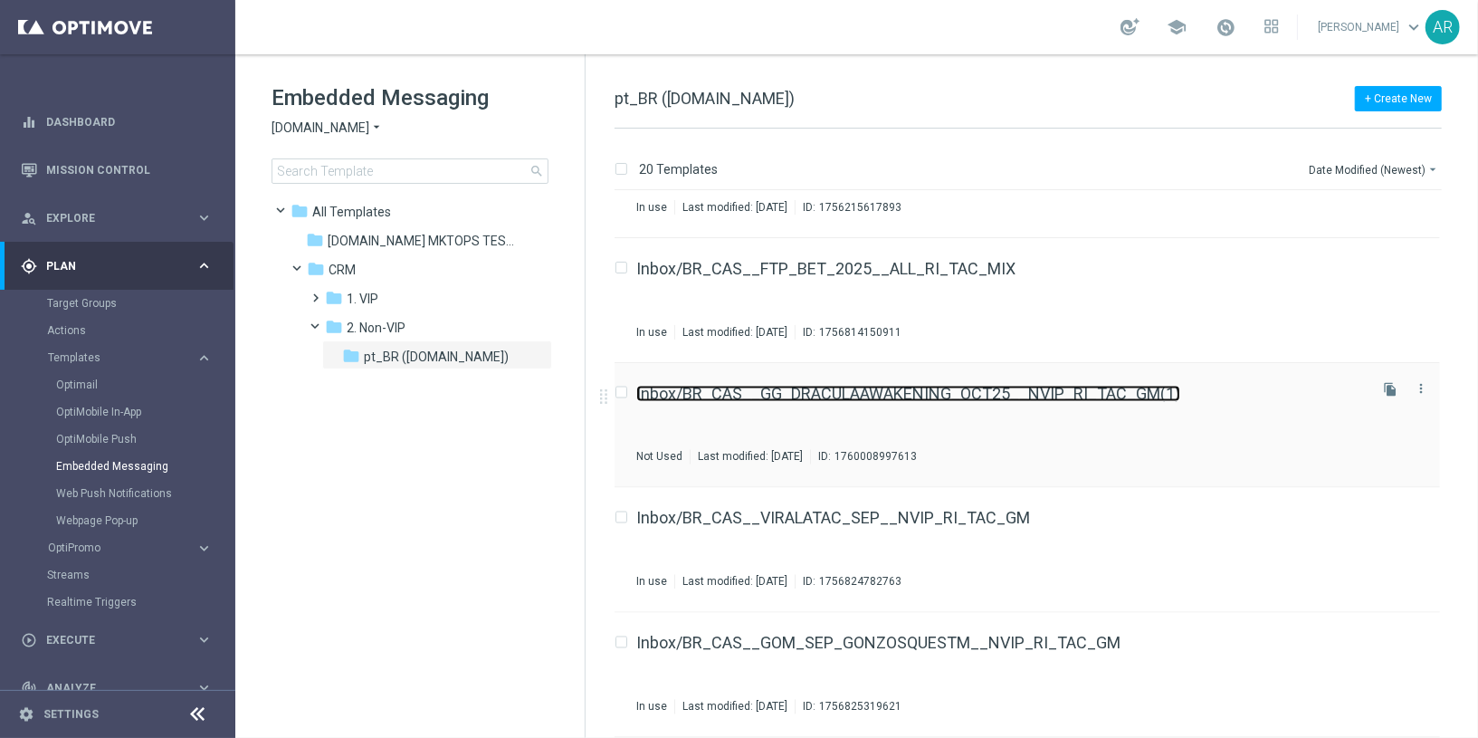
click at [892, 386] on link "Inbox/BR_CAS__GG_DRACULAAWAKENING_OCT25__NVIP_RI_TAC_GM(1)" at bounding box center [908, 394] width 544 height 16
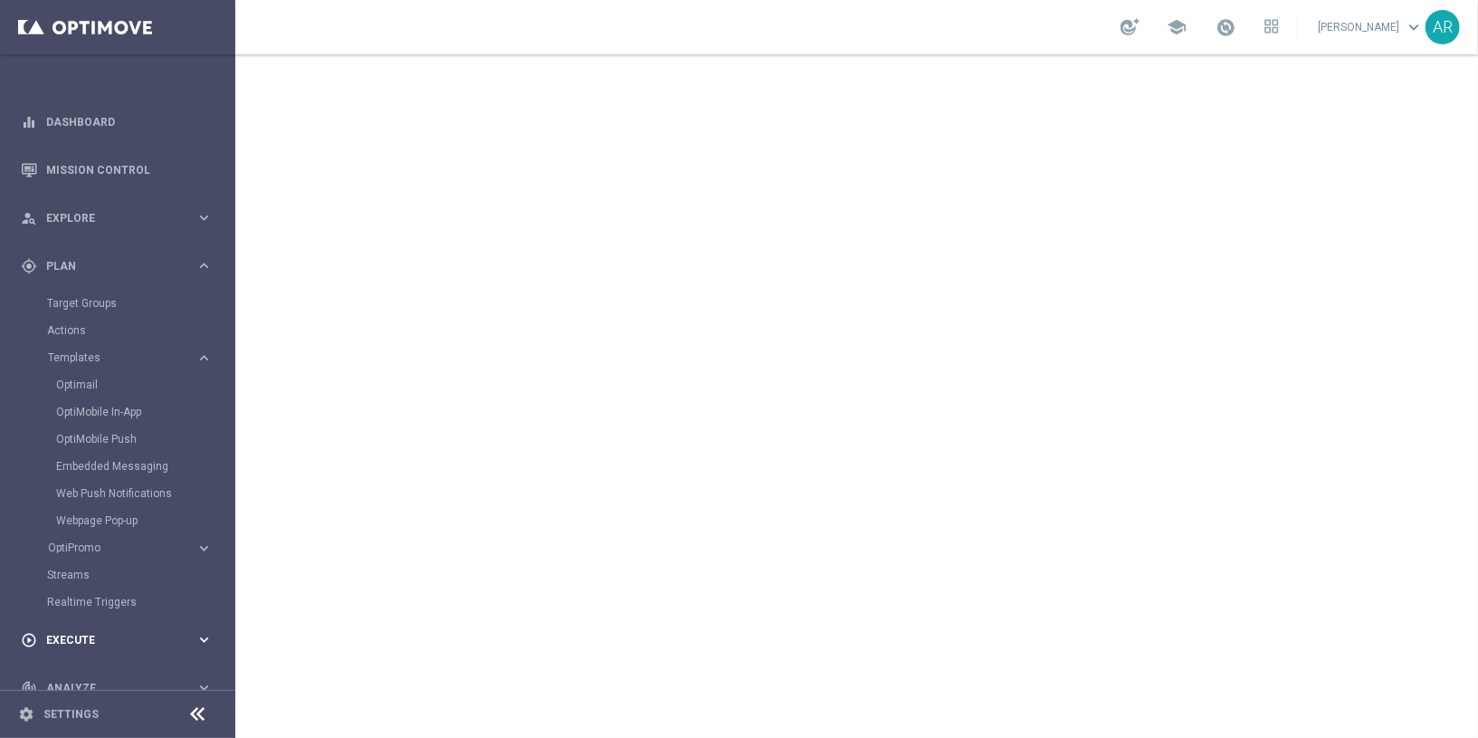
click at [72, 637] on span "Execute" at bounding box center [120, 640] width 149 height 11
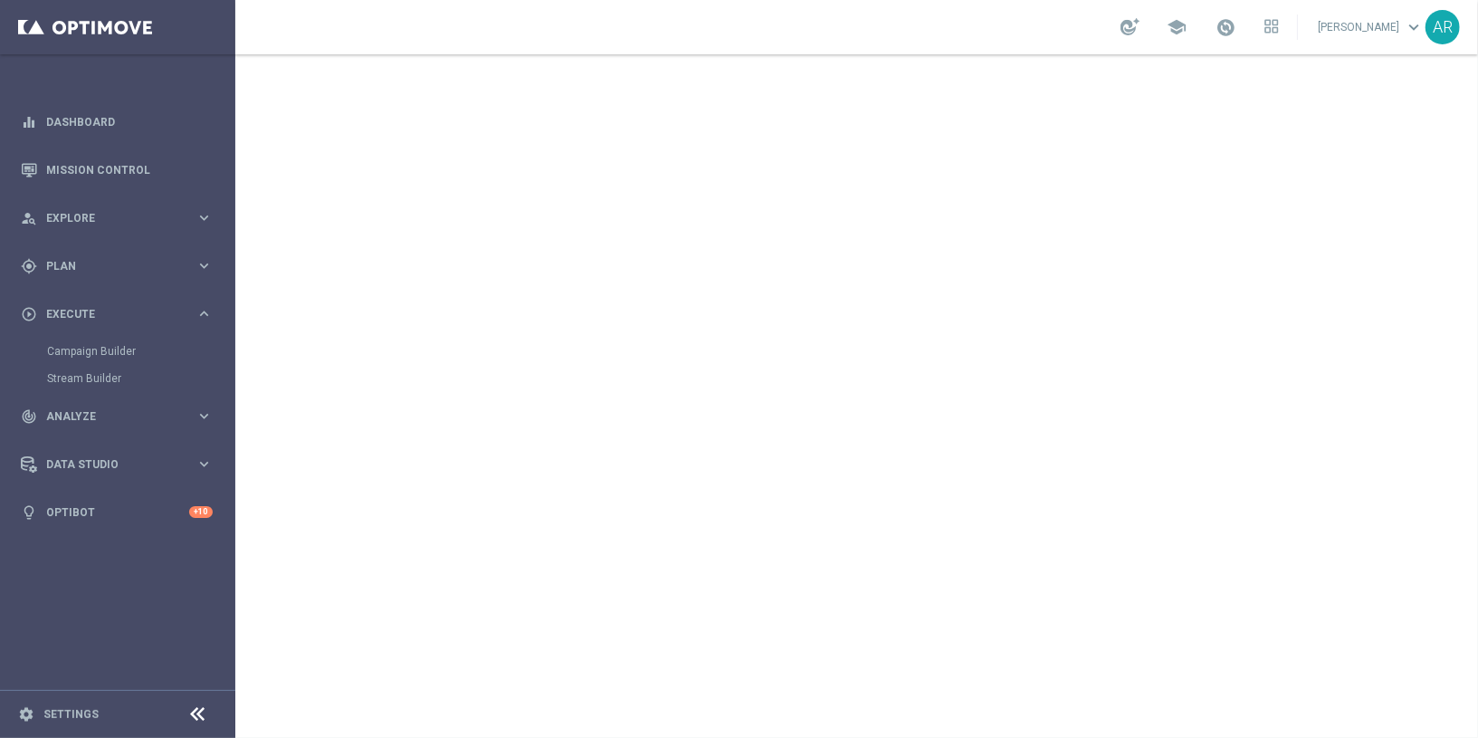
click at [89, 340] on div "Campaign Builder" at bounding box center [140, 351] width 186 height 27
click at [94, 351] on link "Campaign Builder" at bounding box center [117, 351] width 141 height 14
